Goal: Check status: Check status

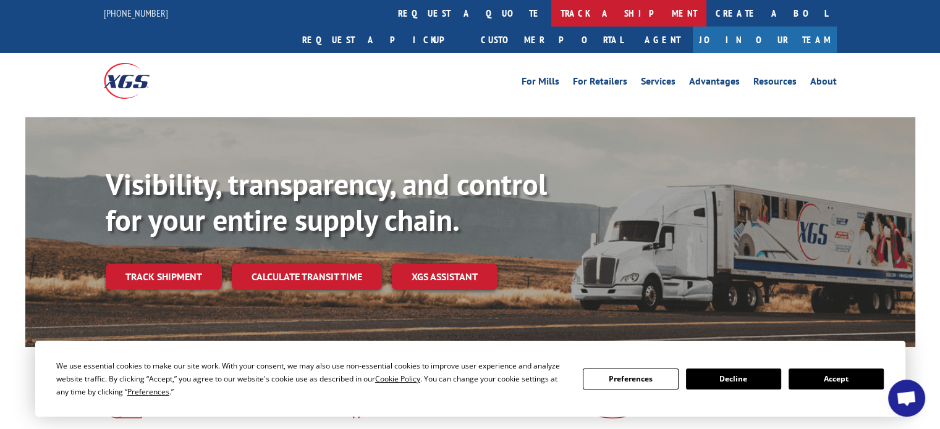
click at [551, 12] on link "track a shipment" at bounding box center [628, 13] width 155 height 27
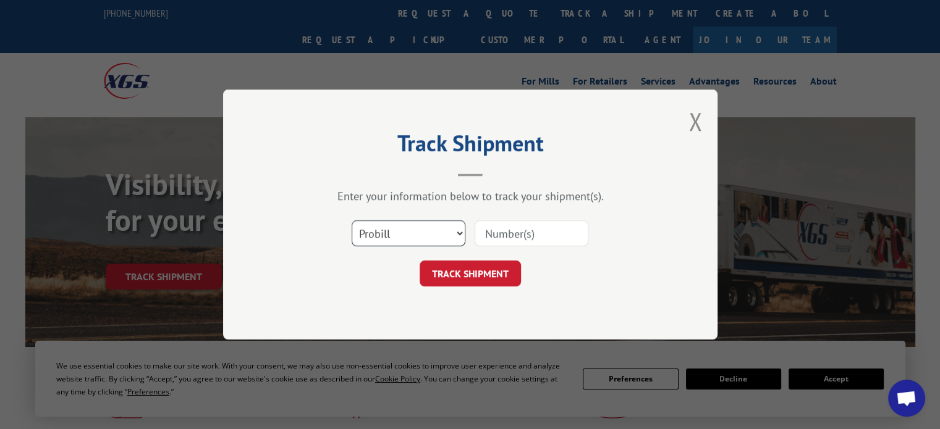
click at [410, 227] on select "Select category... Probill BOL PO" at bounding box center [408, 234] width 114 height 26
click at [351, 221] on select "Select category... Probill BOL PO" at bounding box center [408, 234] width 114 height 26
click at [392, 225] on select "Select category... Probill BOL PO" at bounding box center [408, 234] width 114 height 26
select select "po"
click at [351, 221] on select "Select category... Probill BOL PO" at bounding box center [408, 234] width 114 height 26
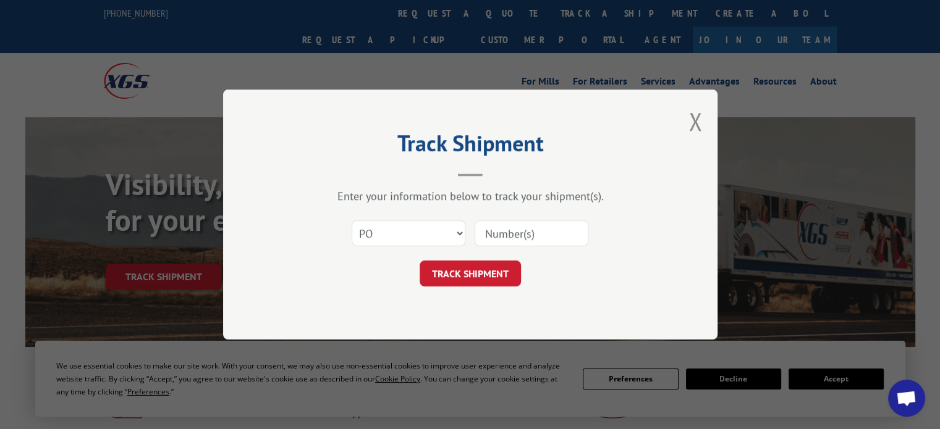
click at [511, 229] on input at bounding box center [531, 234] width 114 height 26
paste input "5533250"
type input "5533250"
click at [471, 271] on button "TRACK SHIPMENT" at bounding box center [469, 274] width 101 height 26
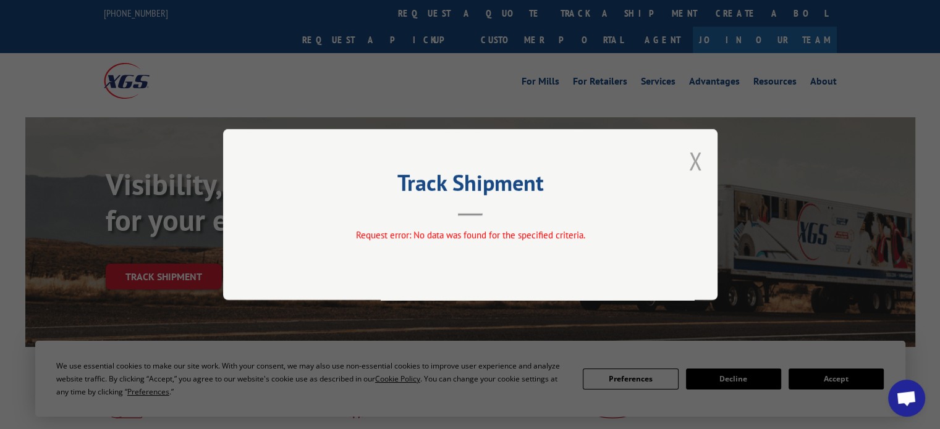
click at [697, 158] on button "Close modal" at bounding box center [695, 161] width 14 height 33
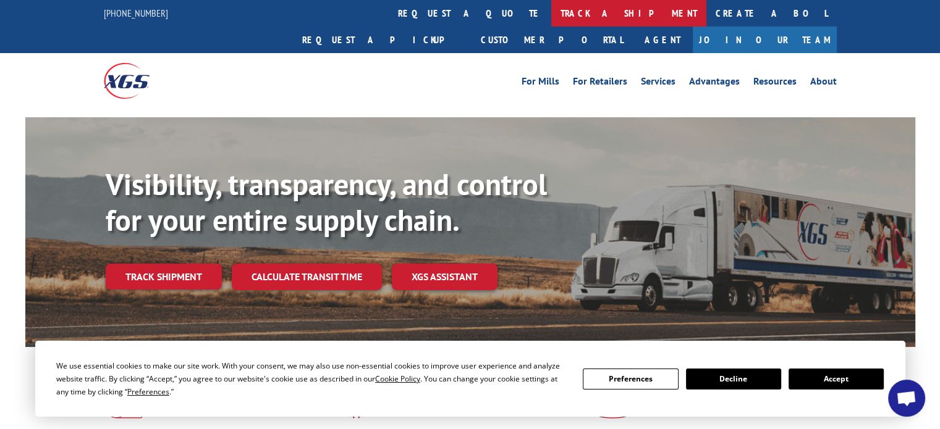
click at [551, 12] on link "track a shipment" at bounding box center [628, 13] width 155 height 27
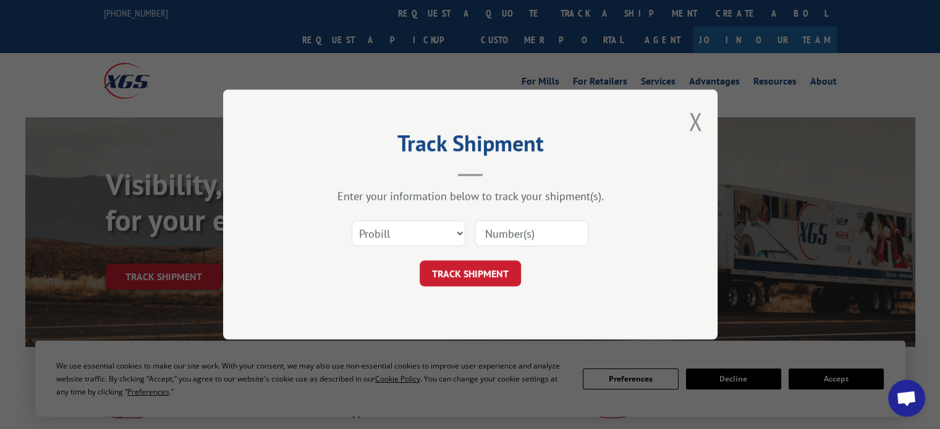
click at [511, 231] on input at bounding box center [531, 234] width 114 height 26
paste input "5533250"
type input "5533250"
click at [469, 266] on button "TRACK SHIPMENT" at bounding box center [469, 274] width 101 height 26
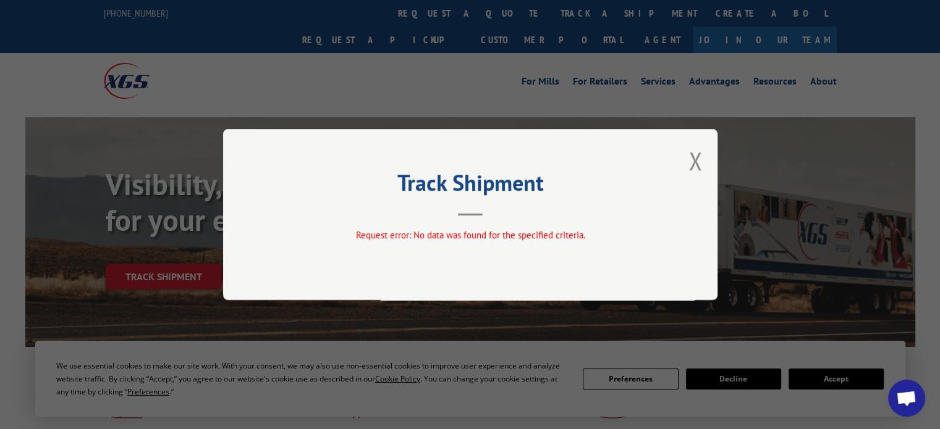
click at [681, 161] on div "Track Shipment Request error: No data was found for the specified criteria." at bounding box center [470, 214] width 494 height 171
click at [693, 158] on button "Close modal" at bounding box center [695, 161] width 14 height 33
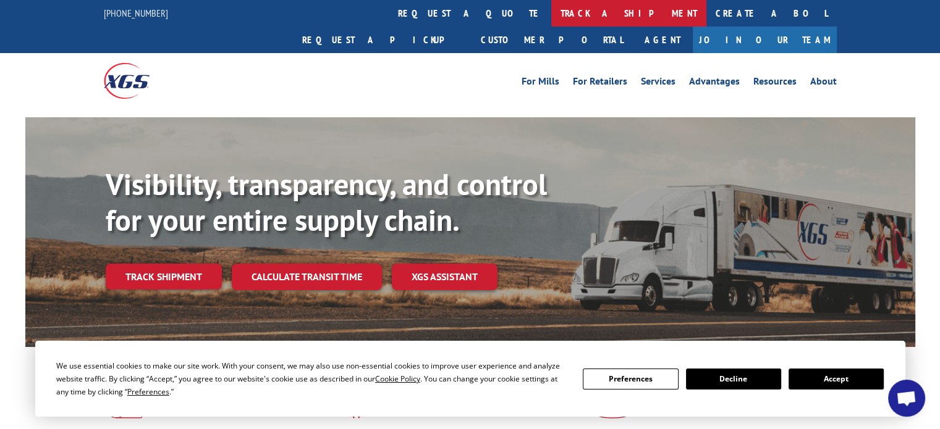
click at [551, 13] on link "track a shipment" at bounding box center [628, 13] width 155 height 27
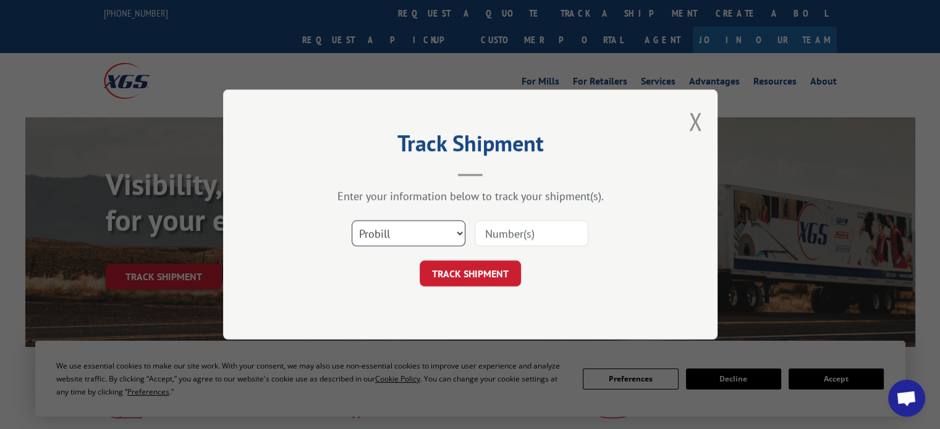
click at [423, 234] on select "Select category... Probill BOL PO" at bounding box center [408, 234] width 114 height 26
select select "bol"
click at [351, 221] on select "Select category... Probill BOL PO" at bounding box center [408, 234] width 114 height 26
click at [504, 227] on input at bounding box center [531, 234] width 114 height 26
paste input "5533250"
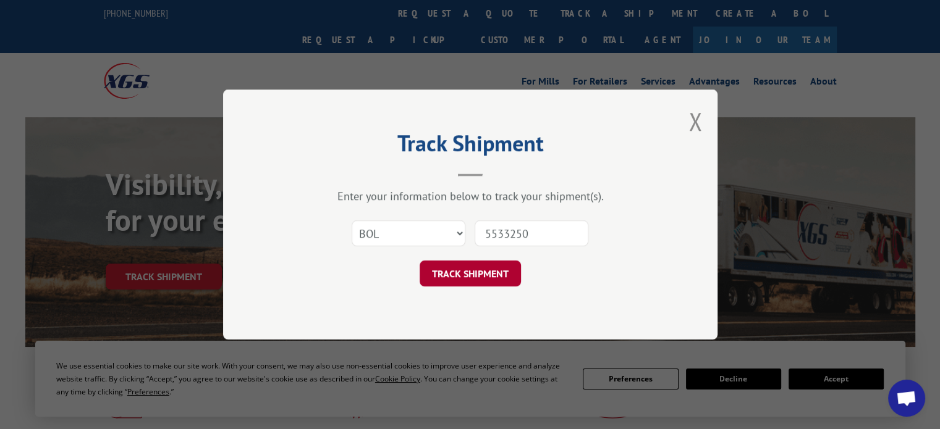
type input "5533250"
click at [476, 267] on button "TRACK SHIPMENT" at bounding box center [469, 274] width 101 height 26
